Goal: Find specific page/section: Find specific page/section

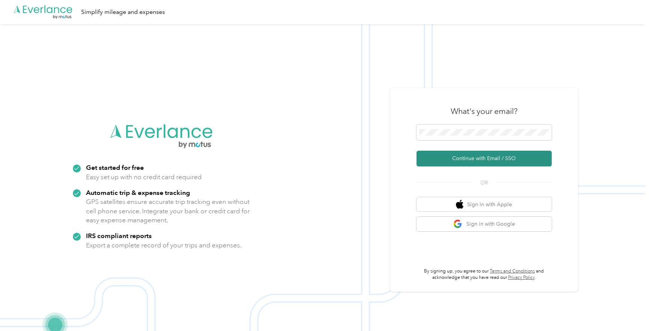
click at [479, 158] on button "Continue with Email / SSO" at bounding box center [483, 159] width 135 height 16
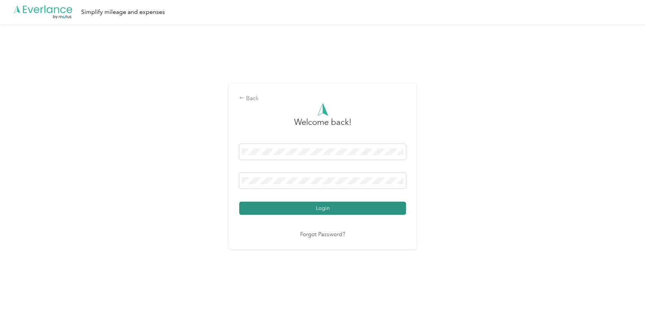
click at [325, 208] on button "Login" at bounding box center [322, 208] width 167 height 13
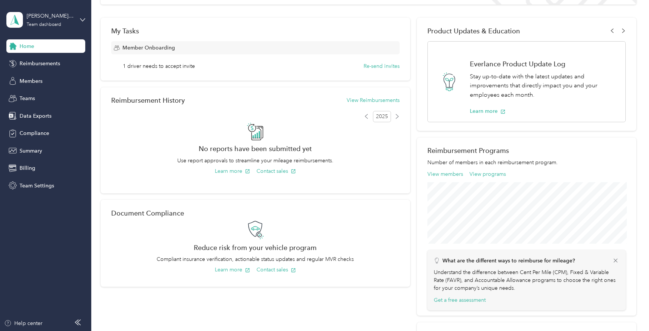
scroll to position [124, 0]
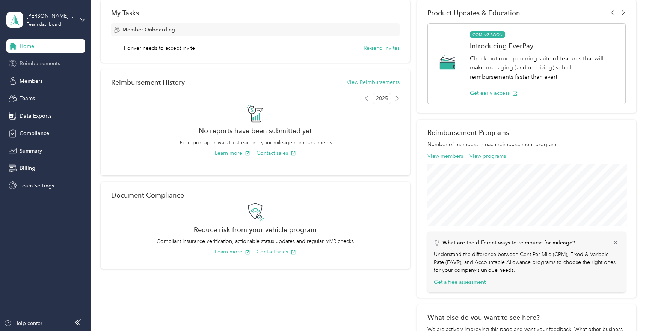
click at [62, 65] on div "Reimbursements" at bounding box center [45, 64] width 79 height 14
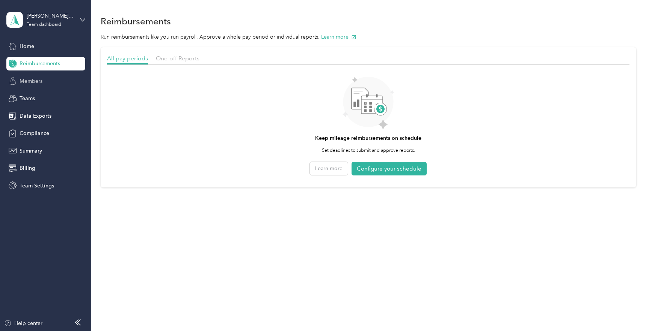
click at [51, 80] on div "Members" at bounding box center [45, 81] width 79 height 14
